Goal: Transaction & Acquisition: Purchase product/service

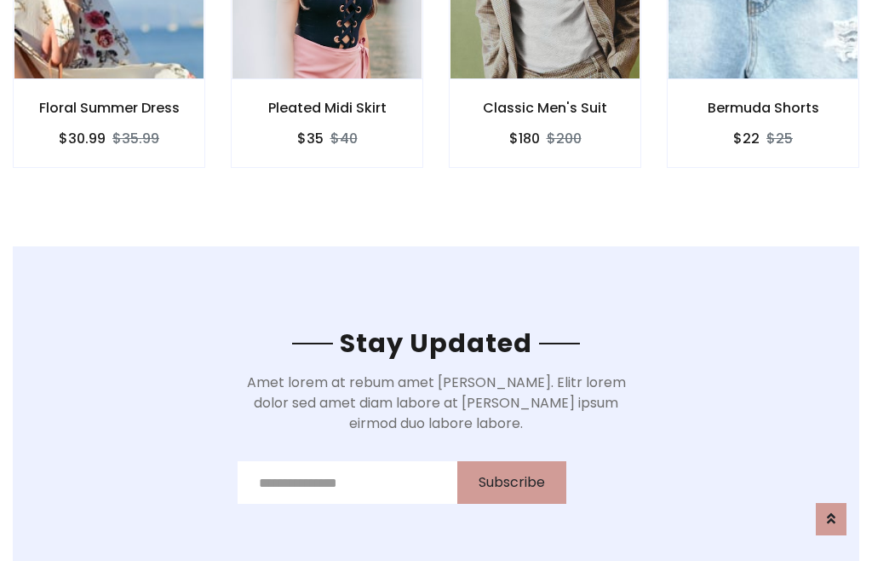
scroll to position [2566, 0]
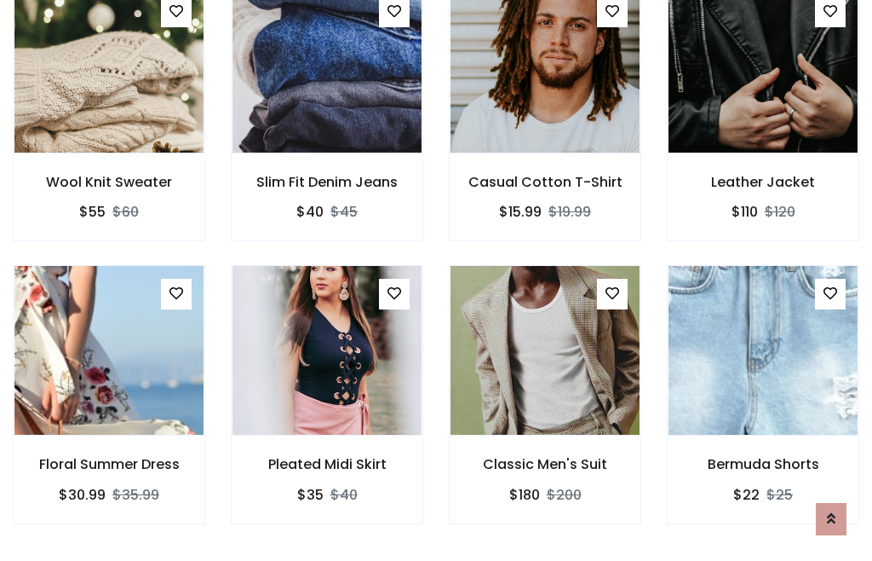
click at [436, 279] on div "Classic Men's Suit $180 $200" at bounding box center [545, 406] width 218 height 282
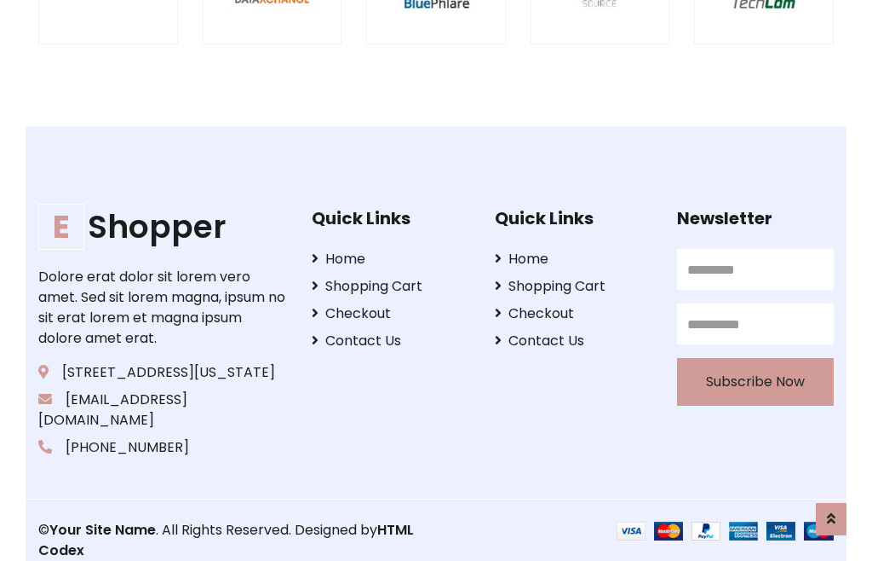
scroll to position [3243, 0]
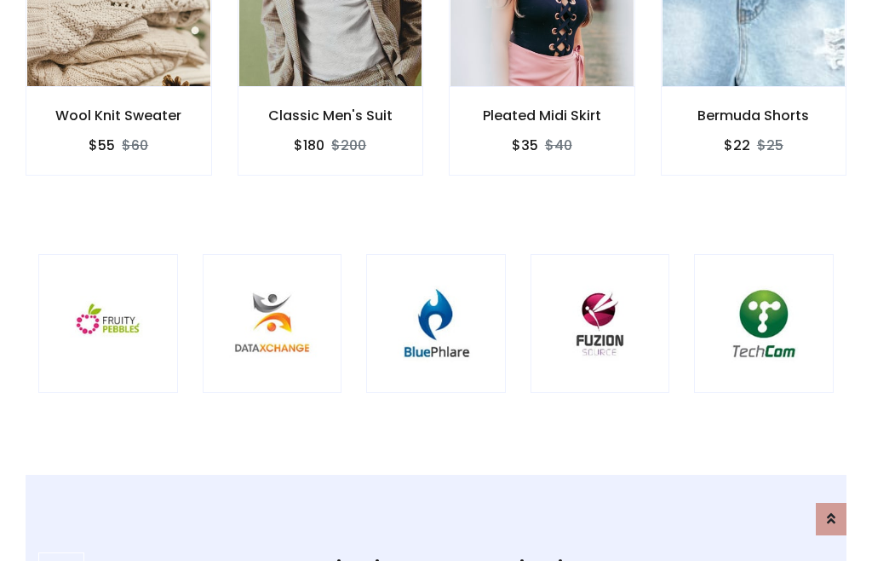
click at [436, 280] on img at bounding box center [436, 323] width 97 height 97
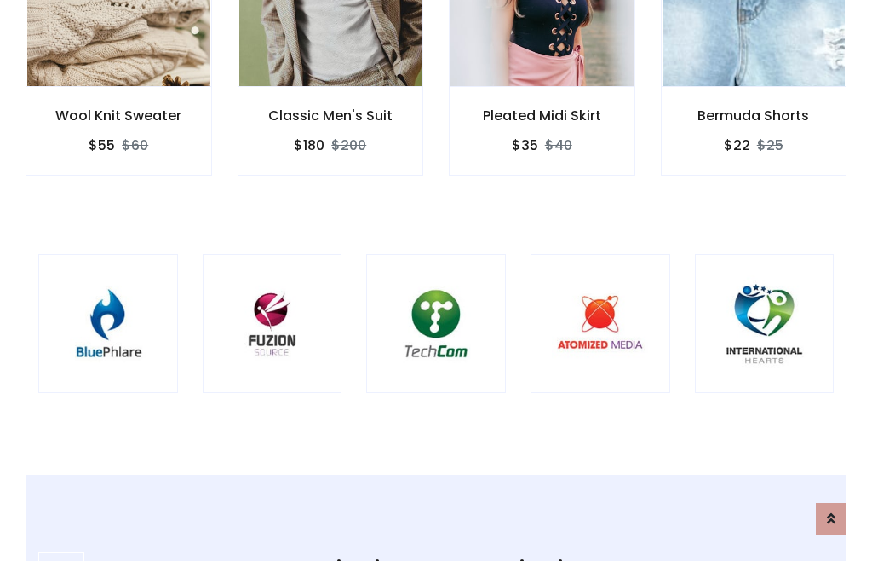
click at [436, 280] on img at bounding box center [436, 323] width 97 height 97
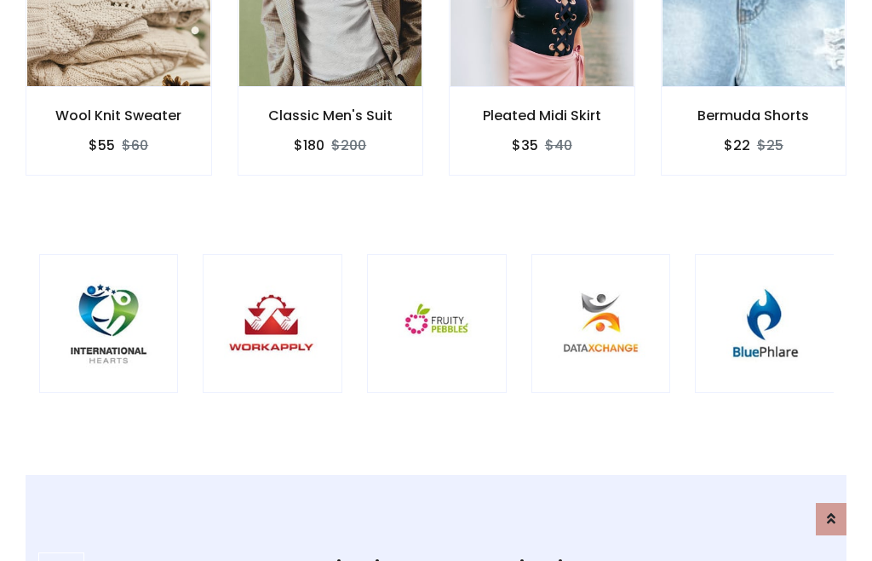
click at [436, 280] on img at bounding box center [436, 323] width 97 height 97
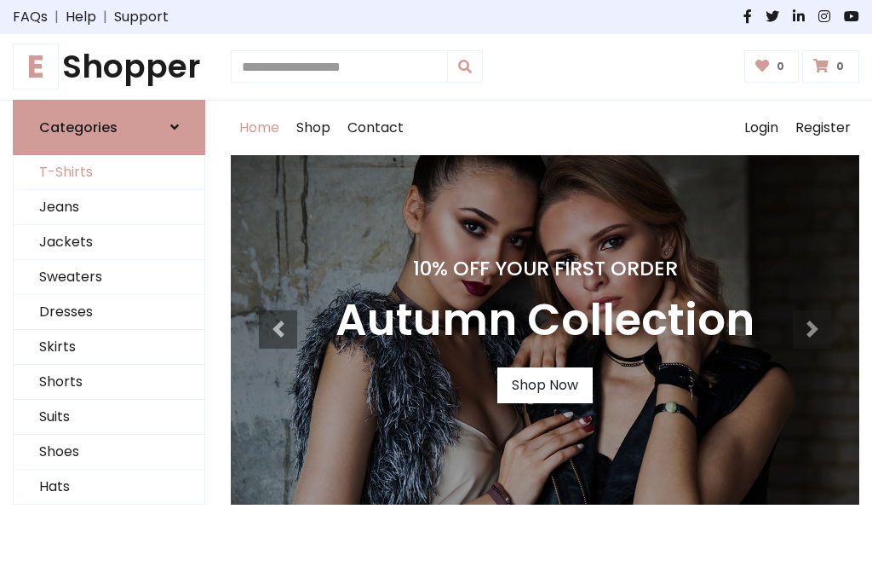
click at [109, 172] on link "T-Shirts" at bounding box center [109, 172] width 191 height 35
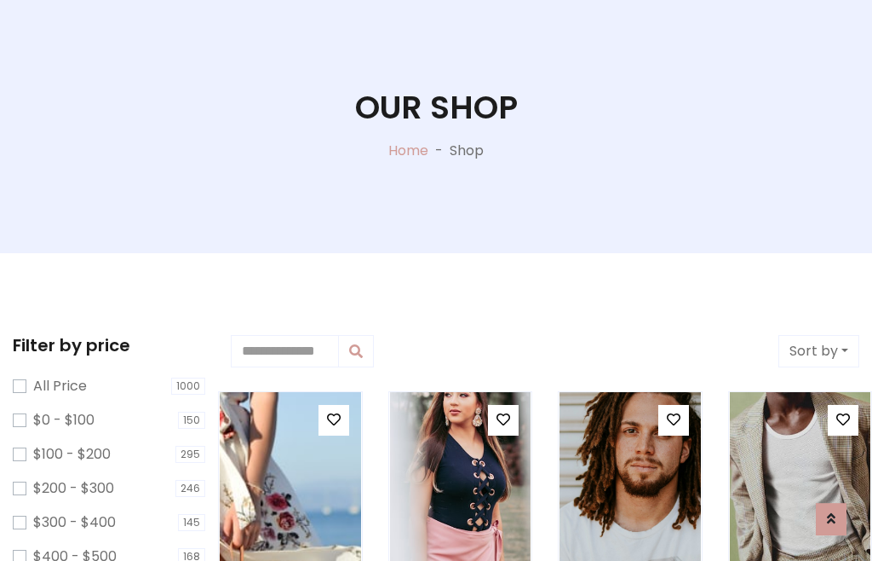
scroll to position [87, 0]
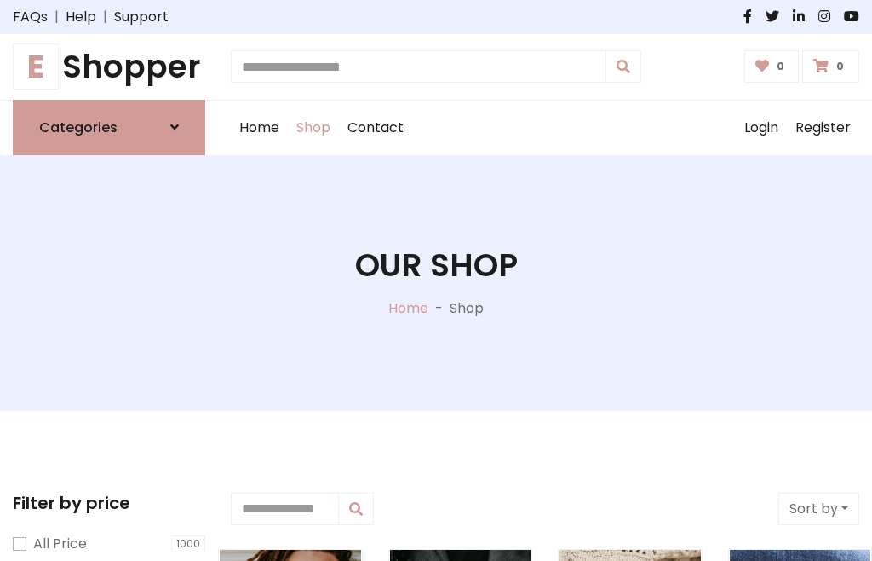
click at [109, 66] on h1 "E Shopper" at bounding box center [109, 67] width 193 height 38
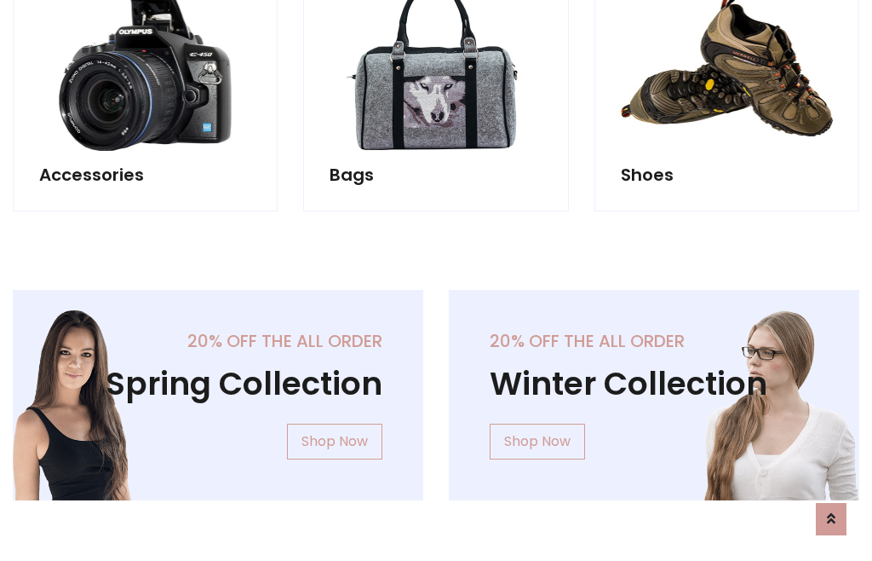
scroll to position [1655, 0]
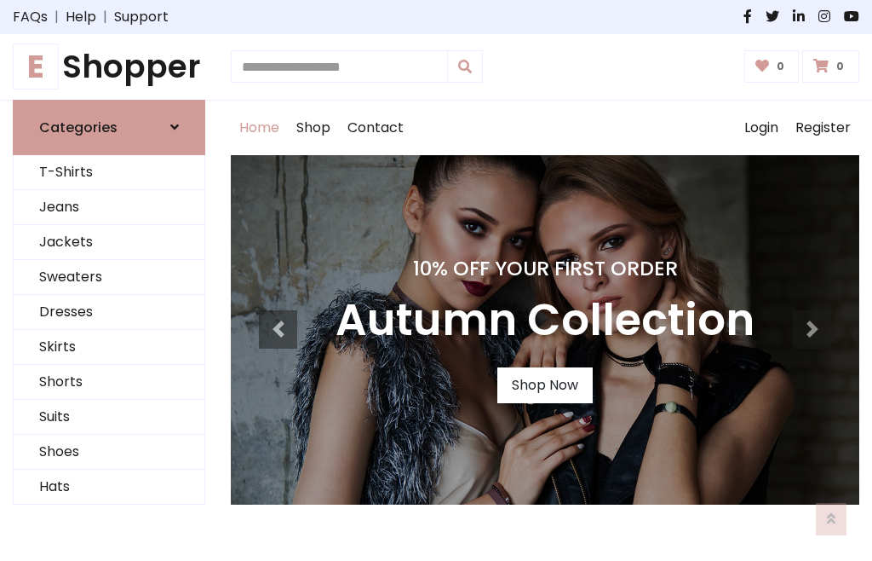
scroll to position [559, 0]
